Goal: Transaction & Acquisition: Purchase product/service

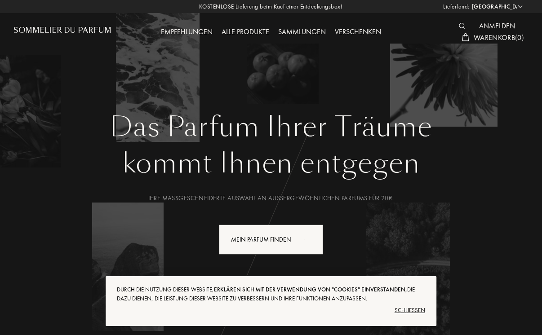
select select "DE"
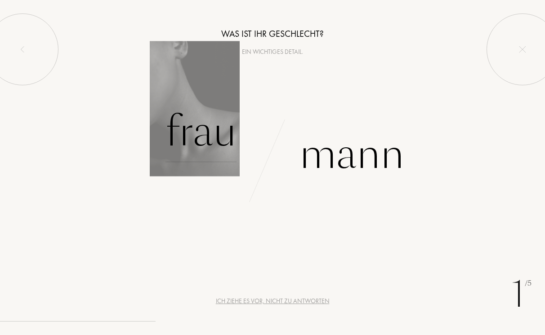
click at [201, 141] on div "Frau" at bounding box center [200, 132] width 71 height 61
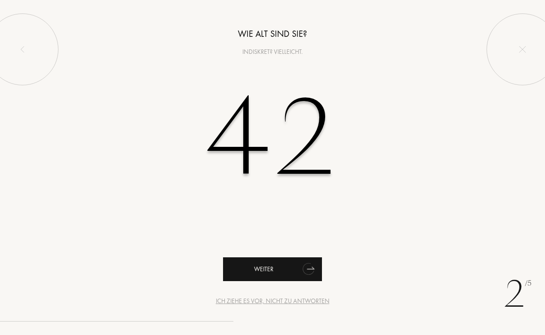
type input "42"
click at [250, 264] on div "Weiter" at bounding box center [272, 270] width 99 height 24
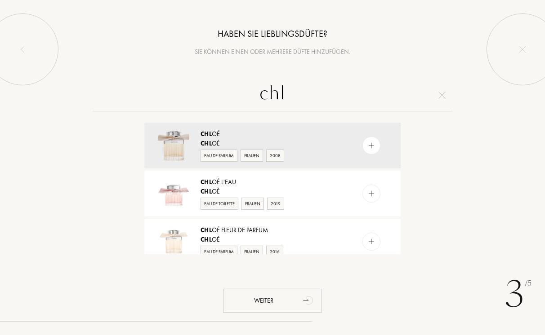
type input "chi"
drag, startPoint x: 270, startPoint y: 166, endPoint x: 215, endPoint y: 156, distance: 55.7
click at [215, 156] on div "Eau de Parfum" at bounding box center [219, 156] width 37 height 12
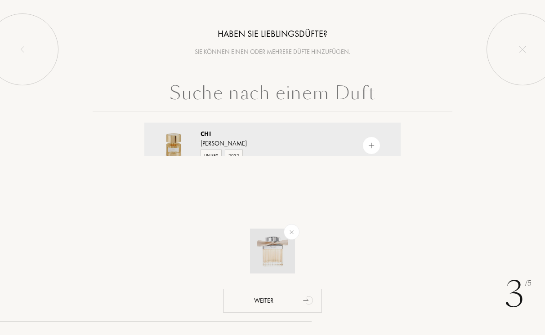
click at [285, 233] on div at bounding box center [292, 232] width 22 height 22
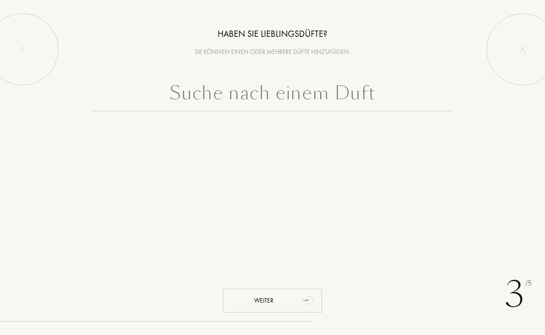
click at [269, 96] on input "text" at bounding box center [273, 95] width 360 height 32
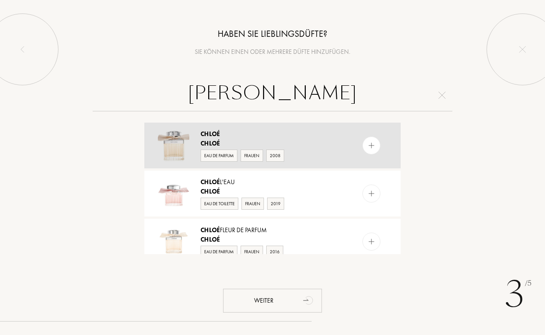
type input "Chloe"
click at [216, 153] on div "Eau de Parfum" at bounding box center [219, 156] width 37 height 12
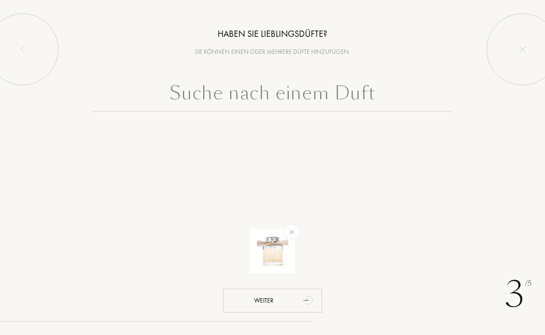
click at [242, 89] on input "text" at bounding box center [273, 95] width 360 height 32
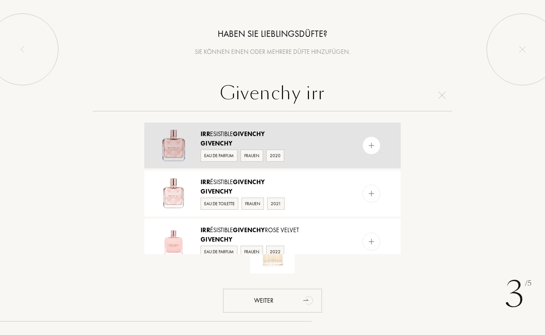
type input "Givenchy irr"
click at [218, 156] on div "Eau de Parfum" at bounding box center [219, 156] width 37 height 12
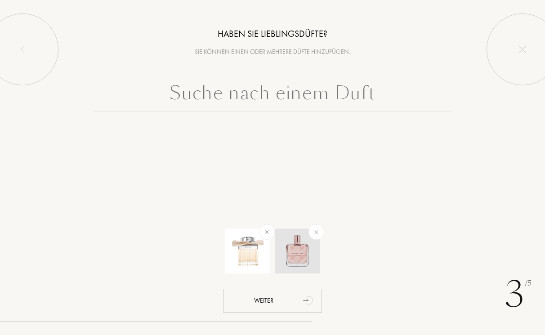
click at [322, 232] on div at bounding box center [316, 232] width 22 height 22
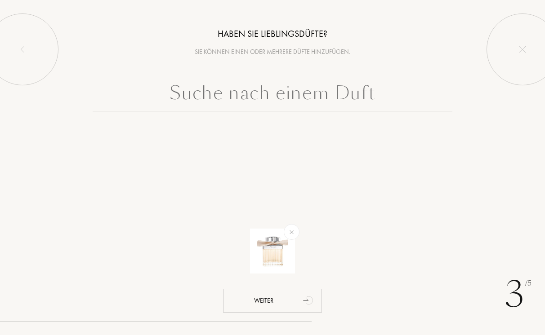
click at [275, 89] on input "text" at bounding box center [273, 95] width 360 height 32
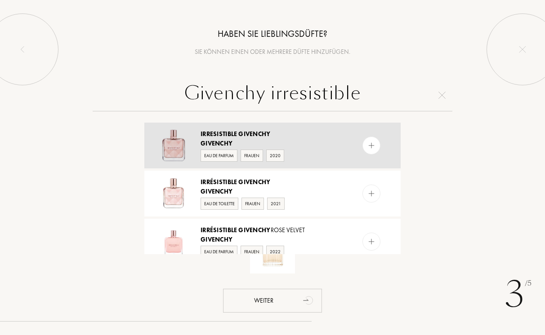
type input "Givenchy irresistible"
click at [219, 160] on div "Eau de Parfum" at bounding box center [219, 156] width 37 height 12
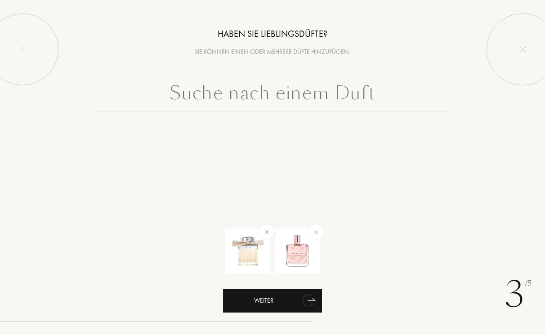
click at [271, 310] on div "Weiter" at bounding box center [272, 301] width 99 height 24
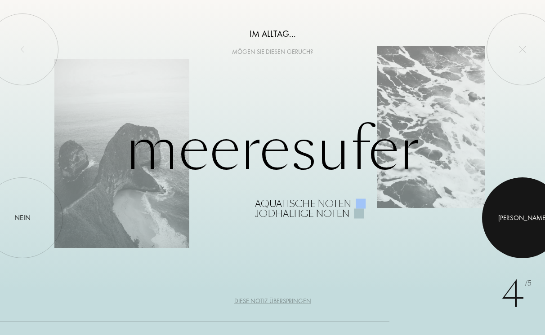
click at [536, 217] on div at bounding box center [522, 218] width 81 height 81
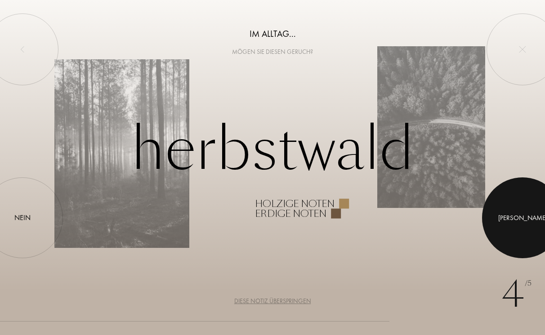
click at [536, 217] on div at bounding box center [522, 218] width 81 height 81
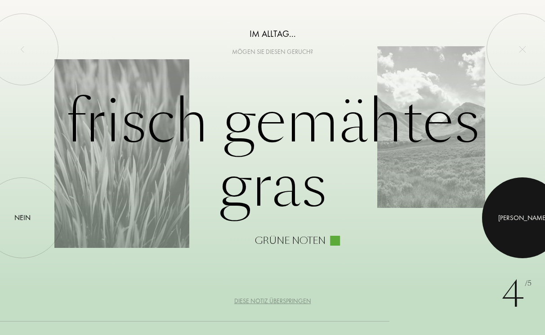
click at [536, 217] on div at bounding box center [522, 218] width 81 height 81
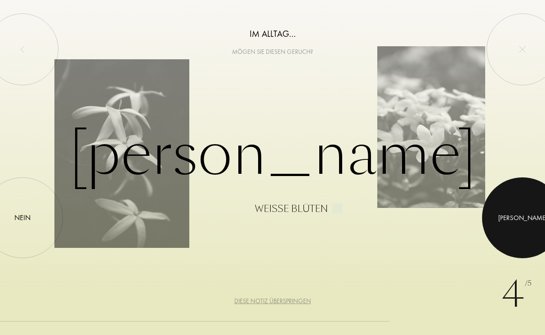
click at [536, 217] on div at bounding box center [522, 218] width 81 height 81
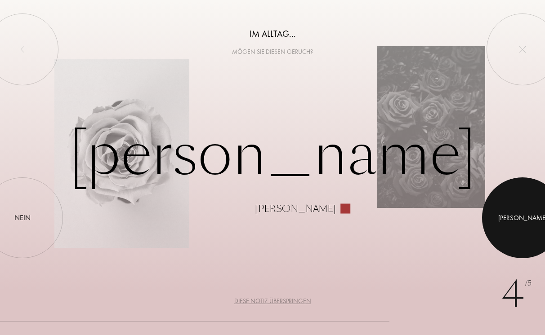
click at [536, 217] on div at bounding box center [522, 218] width 81 height 81
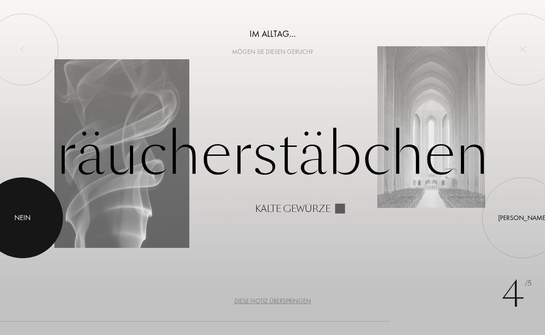
click at [46, 230] on div at bounding box center [22, 218] width 81 height 81
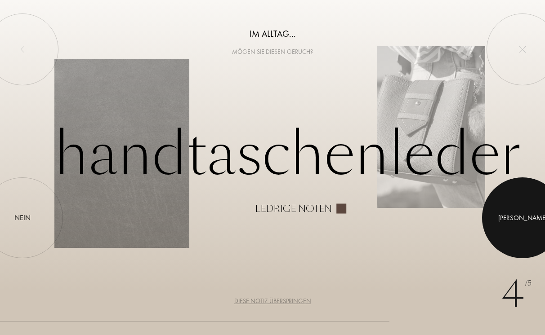
click at [532, 225] on div at bounding box center [522, 218] width 81 height 81
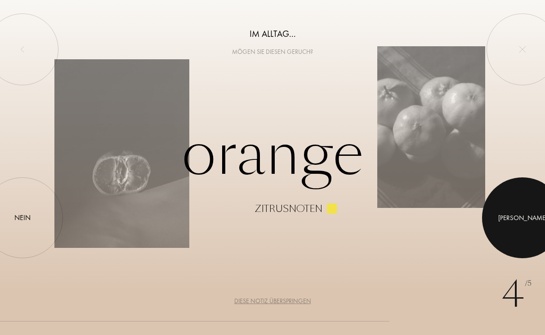
click at [519, 211] on div at bounding box center [522, 218] width 81 height 81
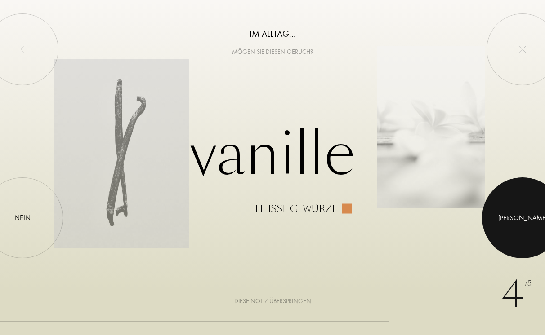
click at [519, 211] on div at bounding box center [522, 218] width 81 height 81
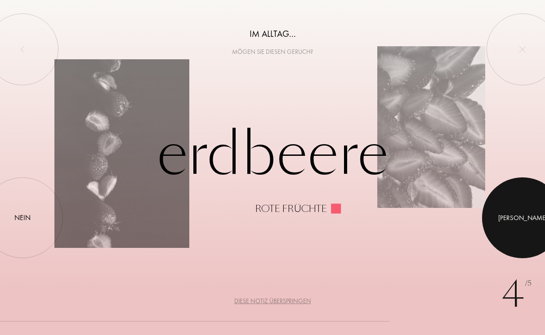
click at [519, 211] on div at bounding box center [522, 218] width 81 height 81
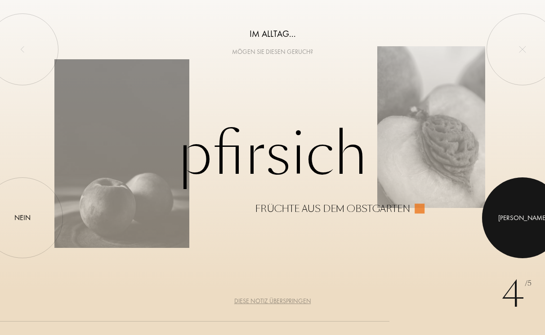
click at [519, 211] on div at bounding box center [522, 218] width 81 height 81
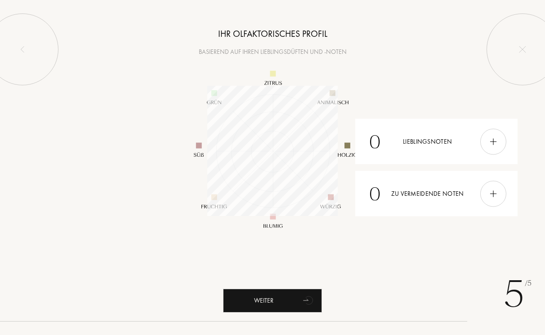
scroll to position [130, 130]
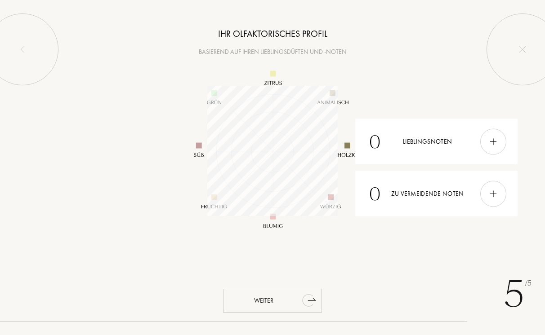
click at [291, 304] on div "Weiter" at bounding box center [272, 301] width 99 height 24
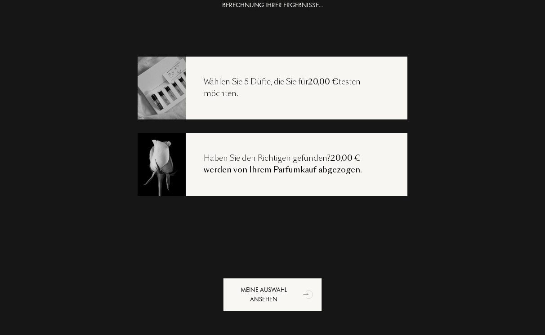
scroll to position [18, 0]
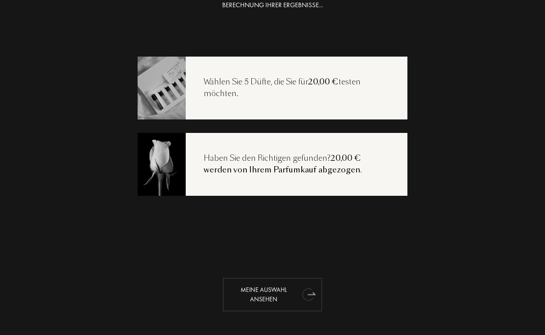
click at [270, 298] on div "Meine Auswahl ansehen" at bounding box center [272, 294] width 99 height 33
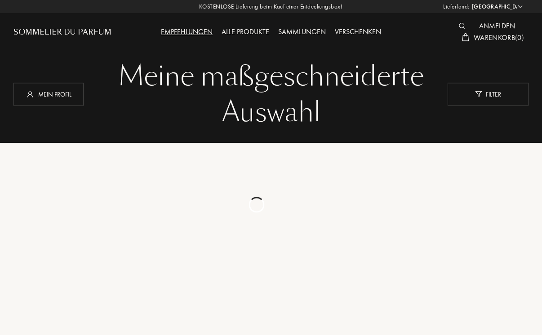
select select "DE"
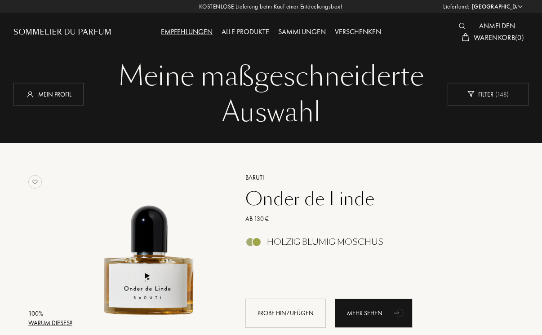
click at [88, 31] on div "Sommelier du Parfum" at bounding box center [62, 32] width 98 height 11
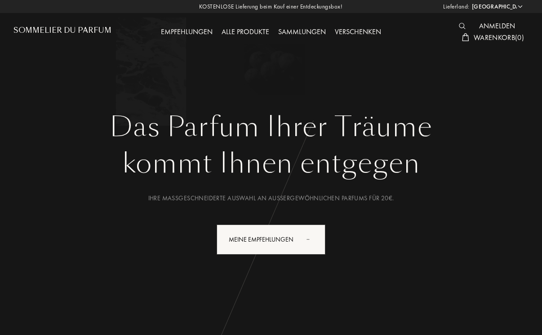
select select "DE"
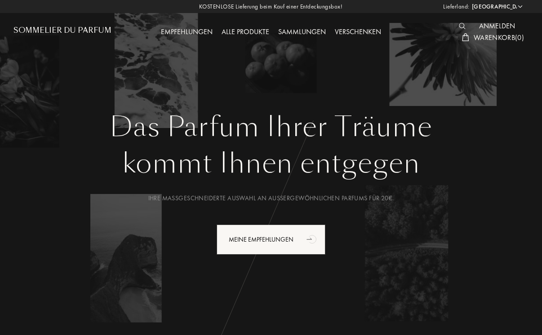
click at [251, 35] on div "Alle Produkte" at bounding box center [245, 33] width 57 height 12
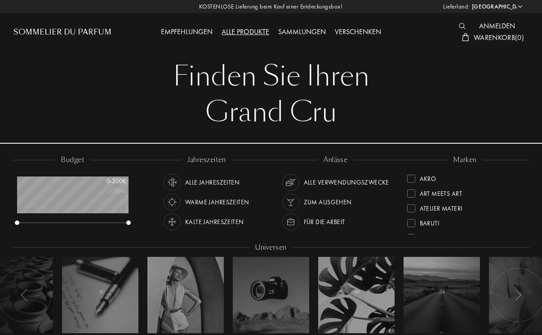
select select "DE"
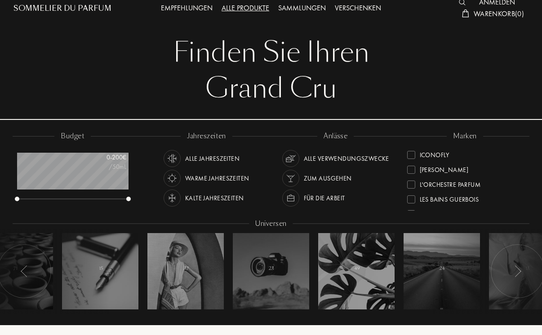
scroll to position [176, 0]
click at [434, 185] on div "L'Orchestre Parfum" at bounding box center [450, 185] width 61 height 12
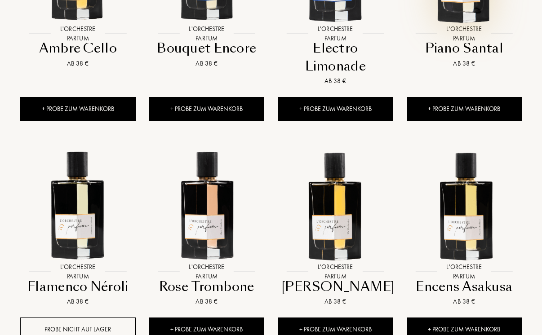
scroll to position [784, 0]
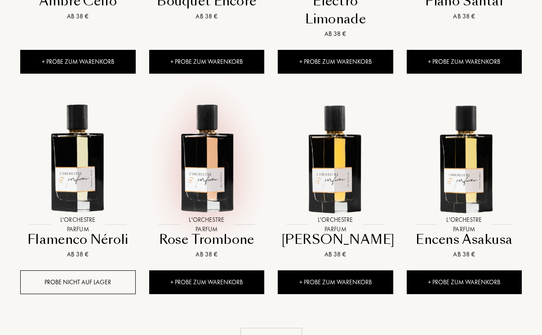
click at [208, 174] on img at bounding box center [207, 157] width 116 height 116
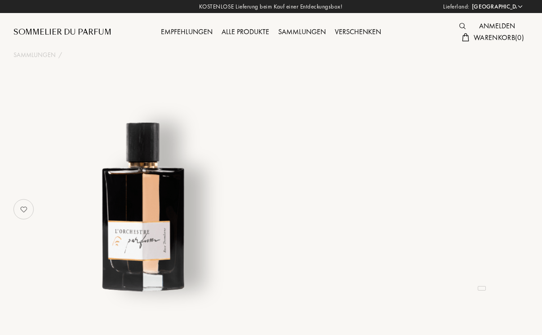
select select "DE"
